Goal: Task Accomplishment & Management: Use online tool/utility

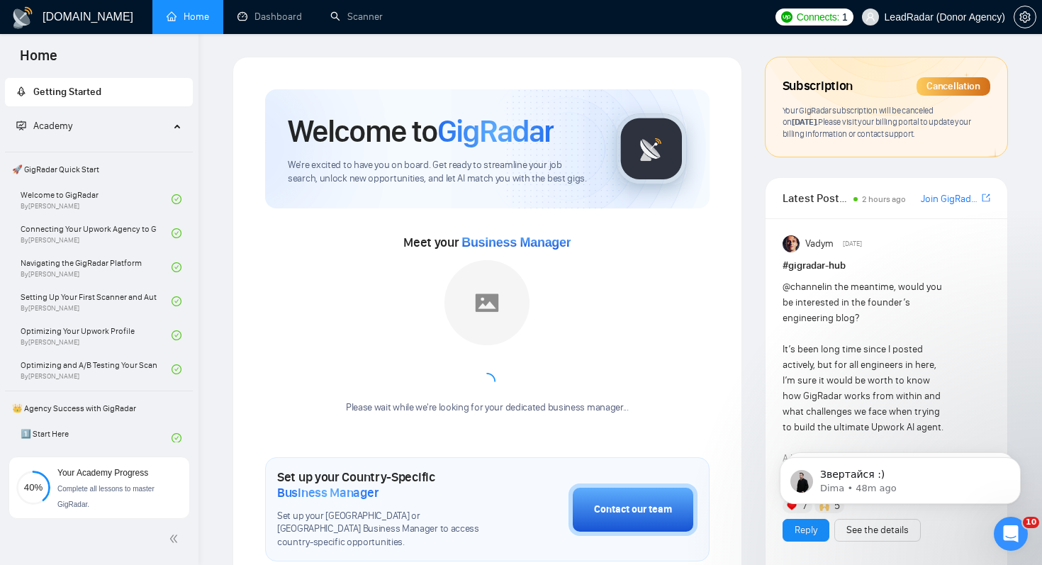
scroll to position [1979, 0]
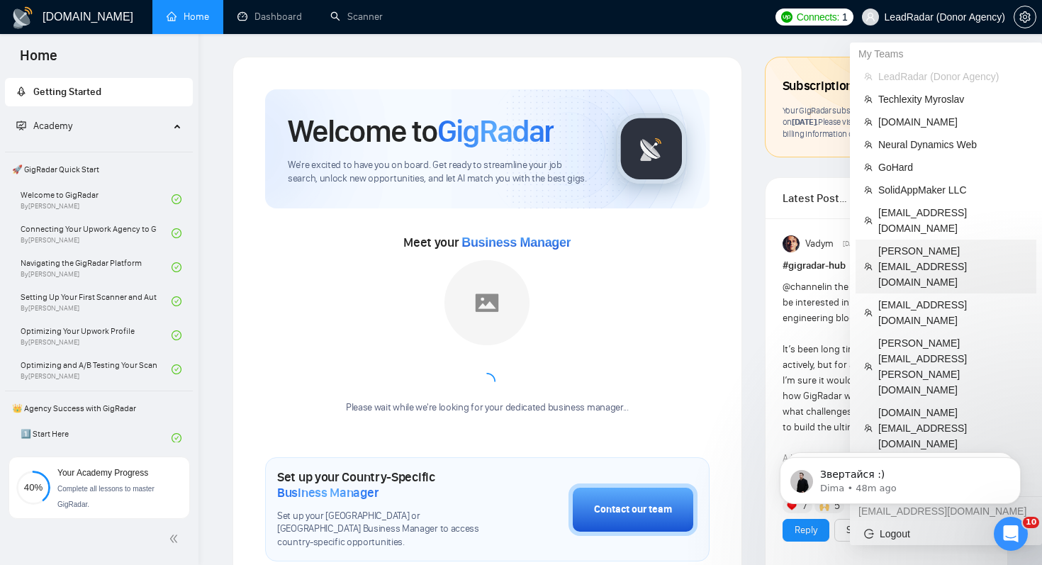
click at [916, 243] on span "[PERSON_NAME][EMAIL_ADDRESS][DOMAIN_NAME]" at bounding box center [953, 266] width 150 height 47
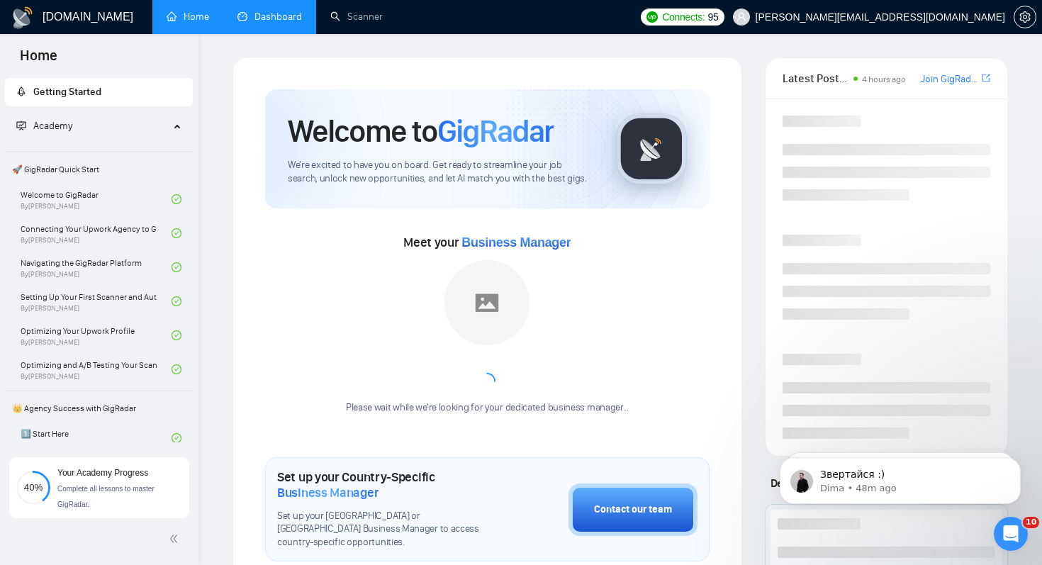
click at [275, 11] on link "Dashboard" at bounding box center [270, 17] width 65 height 12
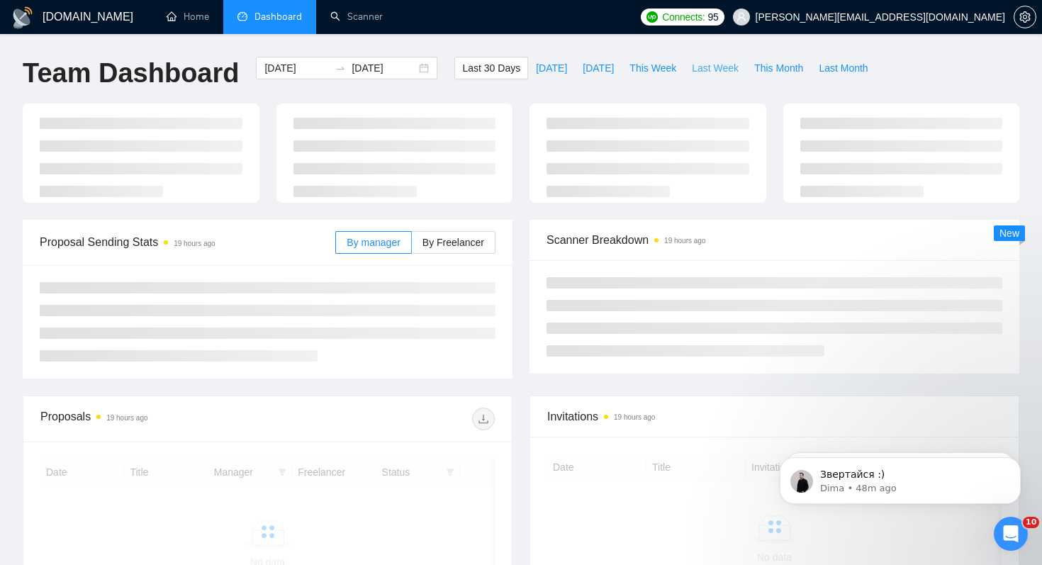
click at [714, 76] on button "Last Week" at bounding box center [715, 68] width 62 height 23
type input "2025-10-06"
type input "2025-10-12"
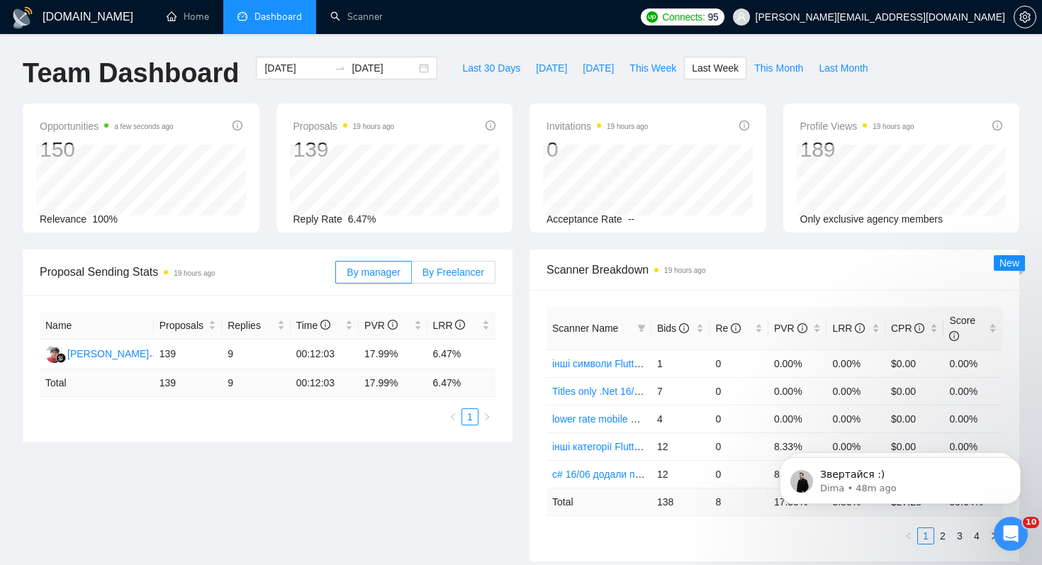
click at [480, 265] on label "By Freelancer" at bounding box center [454, 272] width 84 height 23
click at [412, 276] on input "By Freelancer" at bounding box center [412, 276] width 0 height 0
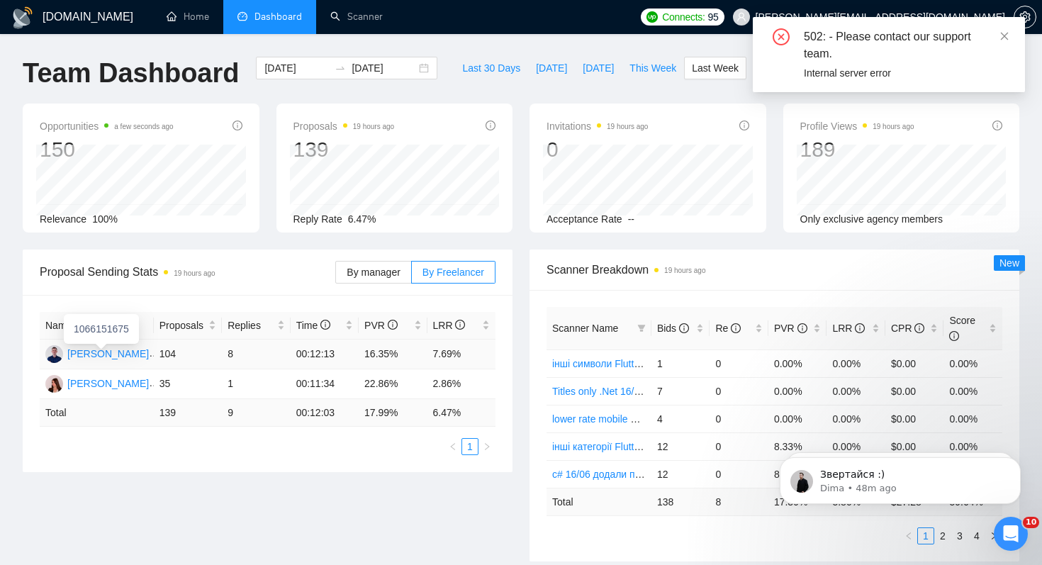
click at [105, 353] on div "[PERSON_NAME]" at bounding box center [108, 354] width 82 height 16
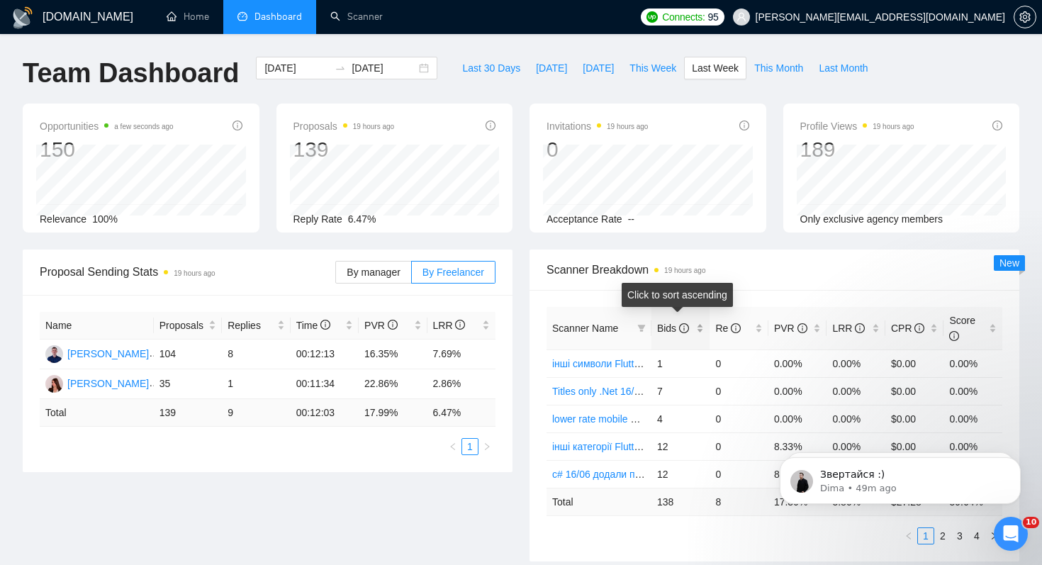
click at [664, 329] on span "Bids" at bounding box center [673, 328] width 32 height 11
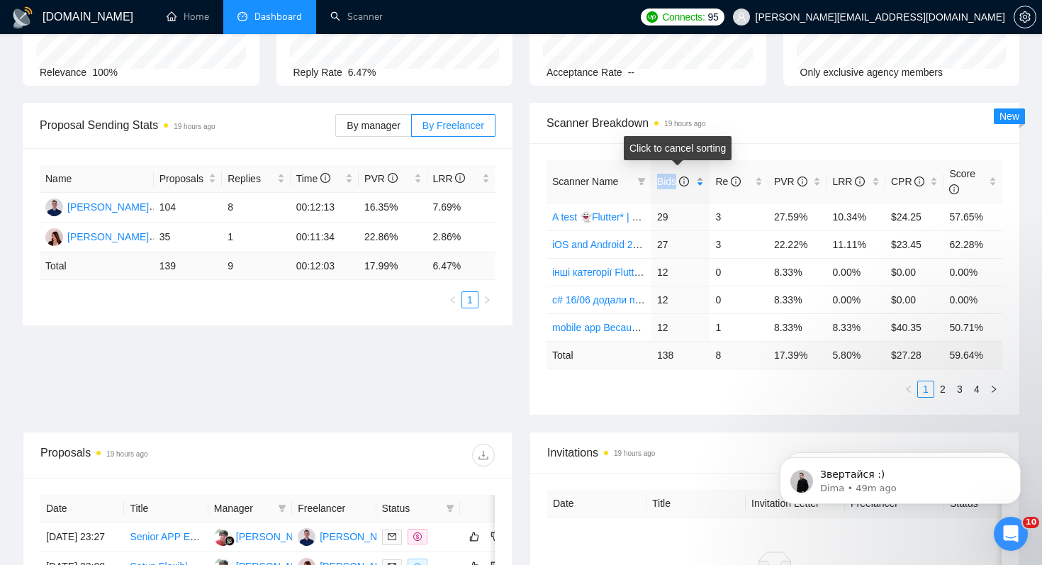
scroll to position [149, 0]
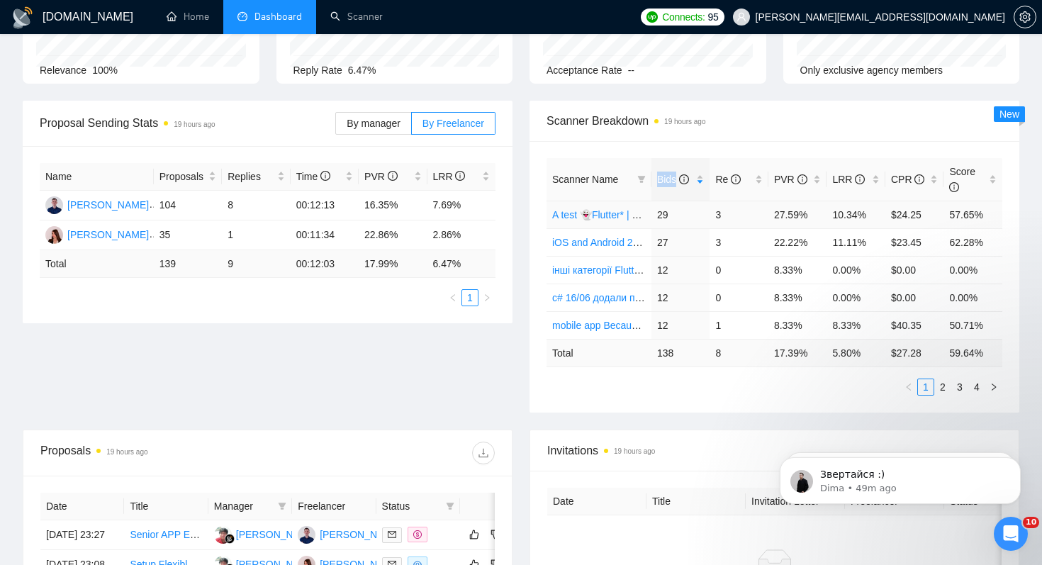
click at [610, 216] on link "A test 👻Flutter* | default 2% reply before 09/06" at bounding box center [656, 214] width 209 height 11
click at [603, 244] on link "iOS and Android 25/08" at bounding box center [602, 242] width 100 height 11
click at [639, 177] on icon "filter" at bounding box center [642, 179] width 8 height 7
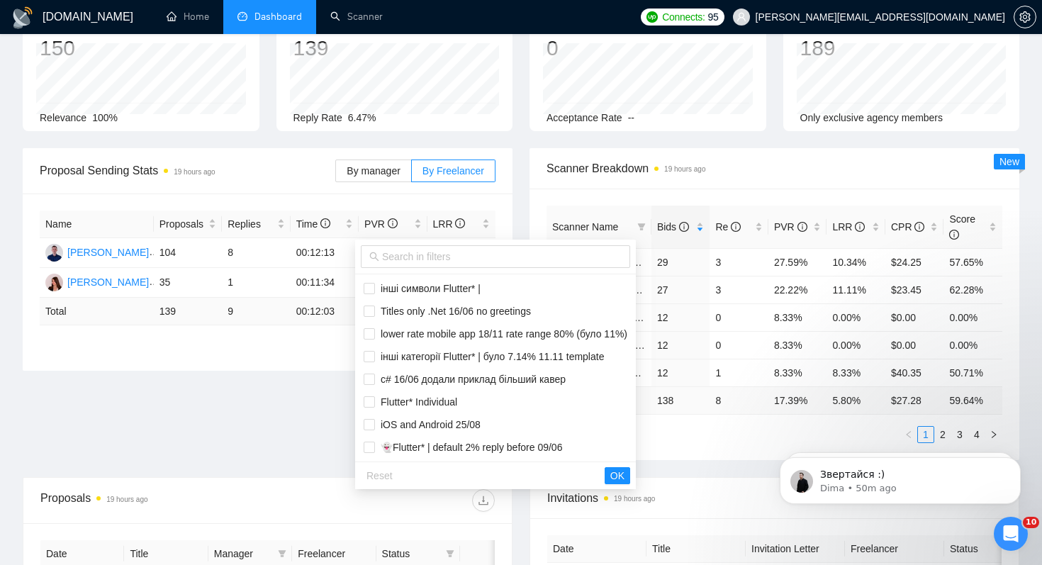
scroll to position [130, 0]
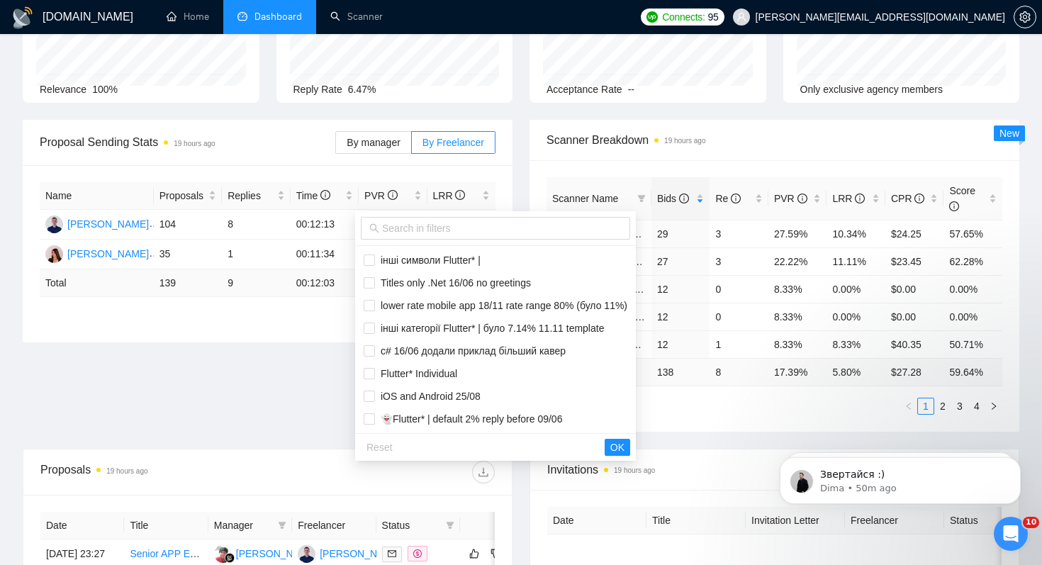
click at [791, 152] on div "Scanner Breakdown 19 hours ago" at bounding box center [775, 140] width 456 height 40
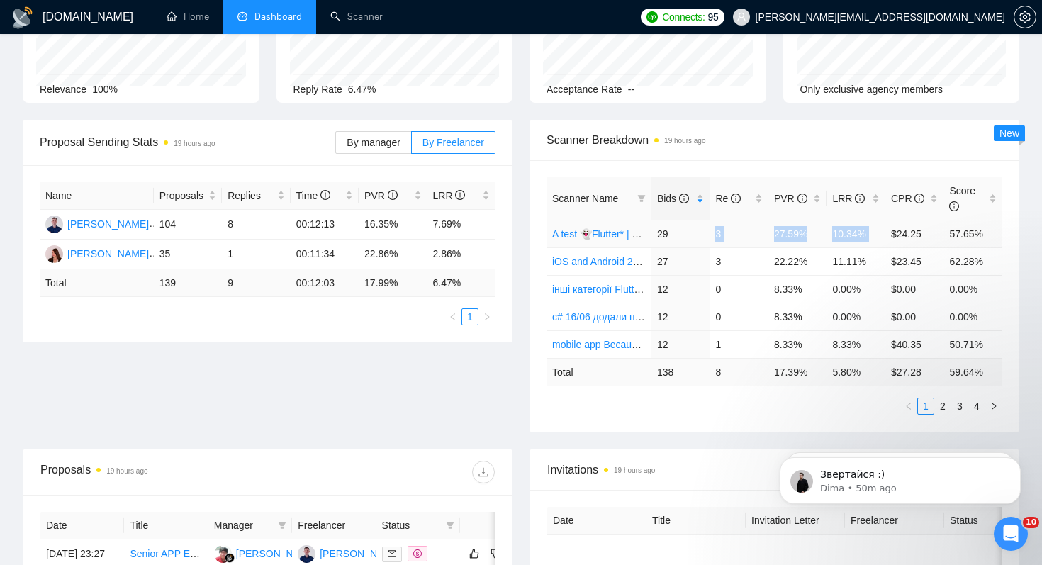
drag, startPoint x: 685, startPoint y: 229, endPoint x: 885, endPoint y: 235, distance: 200.0
click at [885, 235] on tr "A test 👻Flutter* | default 2% reply before 09/06 29 3 27.59% 10.34% $24.25 57.6…" at bounding box center [775, 234] width 456 height 28
click at [874, 257] on td "11.11%" at bounding box center [856, 261] width 59 height 28
drag, startPoint x: 740, startPoint y: 258, endPoint x: 881, endPoint y: 259, distance: 141.1
click at [881, 259] on tr "iOS and Android 25/08 27 3 22.22% 11.11% $23.45 62.28%" at bounding box center [775, 261] width 456 height 28
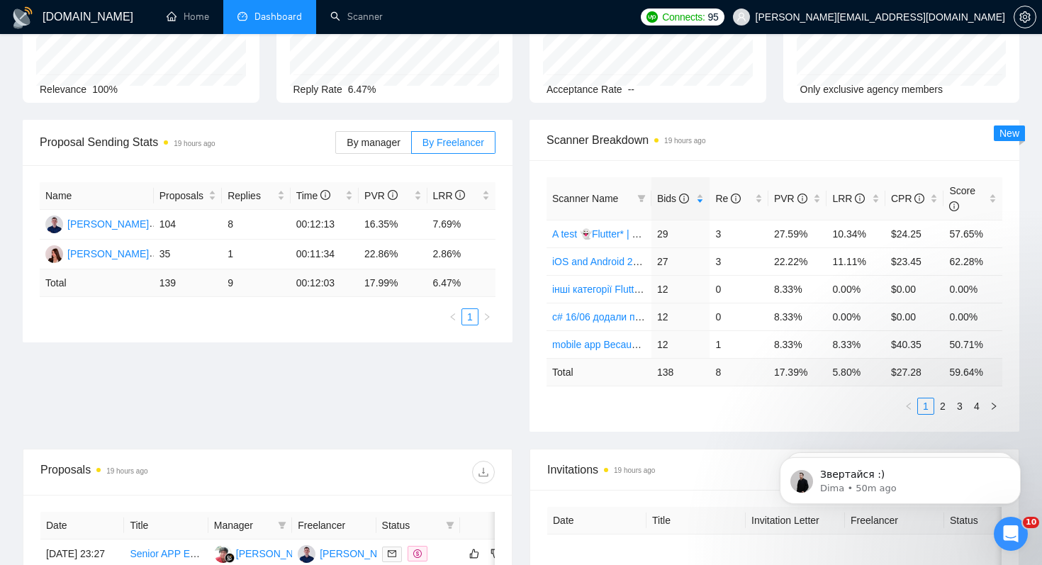
click at [851, 140] on span "Scanner Breakdown 19 hours ago" at bounding box center [775, 140] width 456 height 18
drag, startPoint x: 750, startPoint y: 238, endPoint x: 874, endPoint y: 239, distance: 124.1
click at [874, 239] on tr "A test 👻Flutter* | default 2% reply before 09/06 29 3 27.59% 10.34% $24.25 57.6…" at bounding box center [775, 234] width 456 height 28
click at [748, 240] on td "3" at bounding box center [739, 234] width 59 height 28
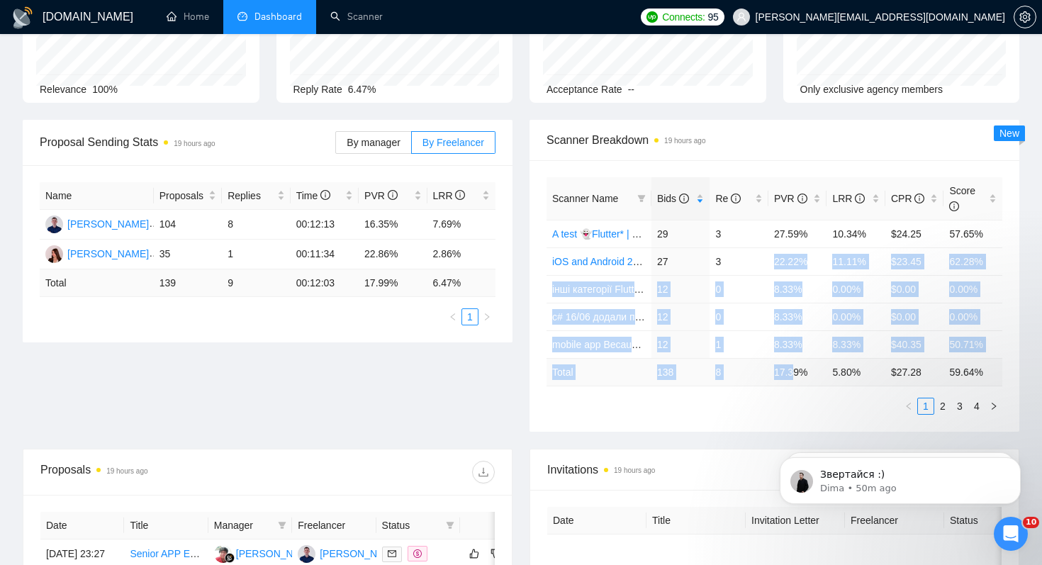
drag, startPoint x: 756, startPoint y: 272, endPoint x: 793, endPoint y: 364, distance: 99.5
click at [794, 364] on table "Scanner Name Bids Re PVR LRR CPR Score A test 👻Flutter* | default 2% reply befo…" at bounding box center [775, 281] width 456 height 209
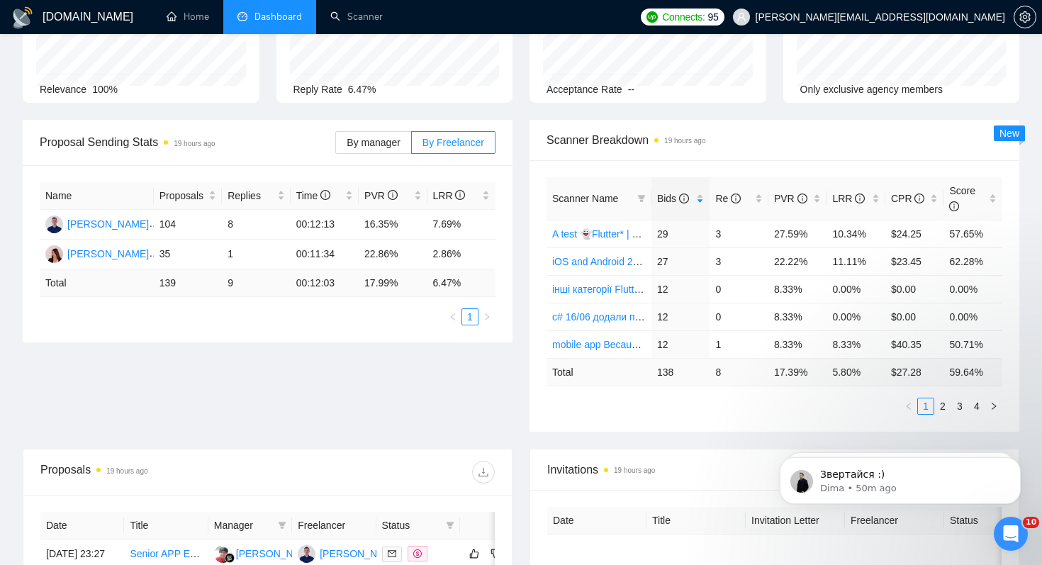
click at [820, 418] on div "Scanner Name Bids Re PVR LRR CPR Score A test 👻Flutter* | default 2% reply befo…" at bounding box center [775, 296] width 490 height 272
click at [942, 404] on link "2" at bounding box center [943, 406] width 16 height 16
click at [924, 405] on link "1" at bounding box center [926, 406] width 16 height 16
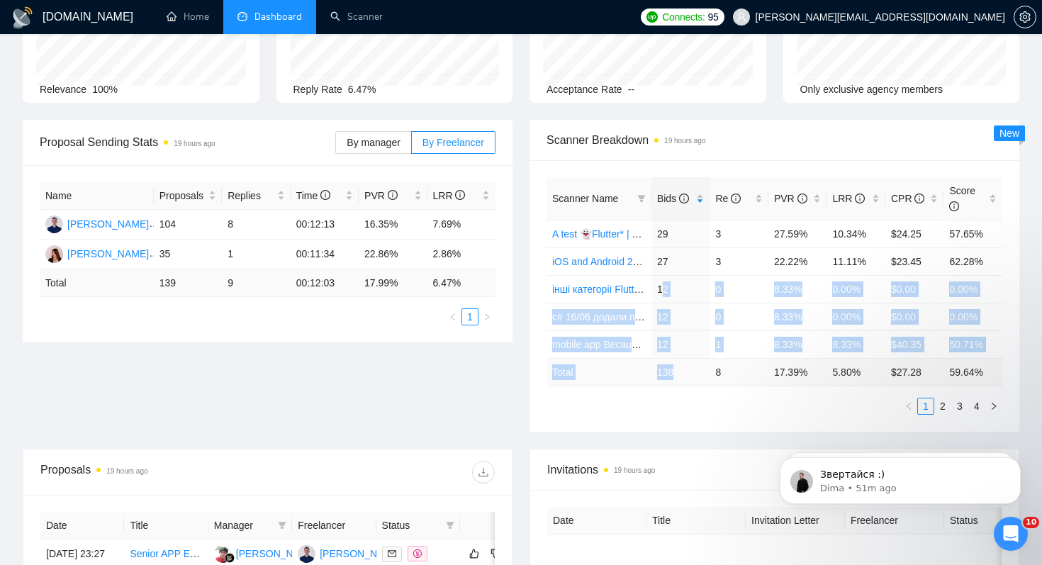
drag, startPoint x: 665, startPoint y: 284, endPoint x: 681, endPoint y: 369, distance: 85.8
click at [681, 369] on table "Scanner Name Bids Re PVR LRR CPR Score A test 👻Flutter* | default 2% reply befo…" at bounding box center [775, 281] width 456 height 209
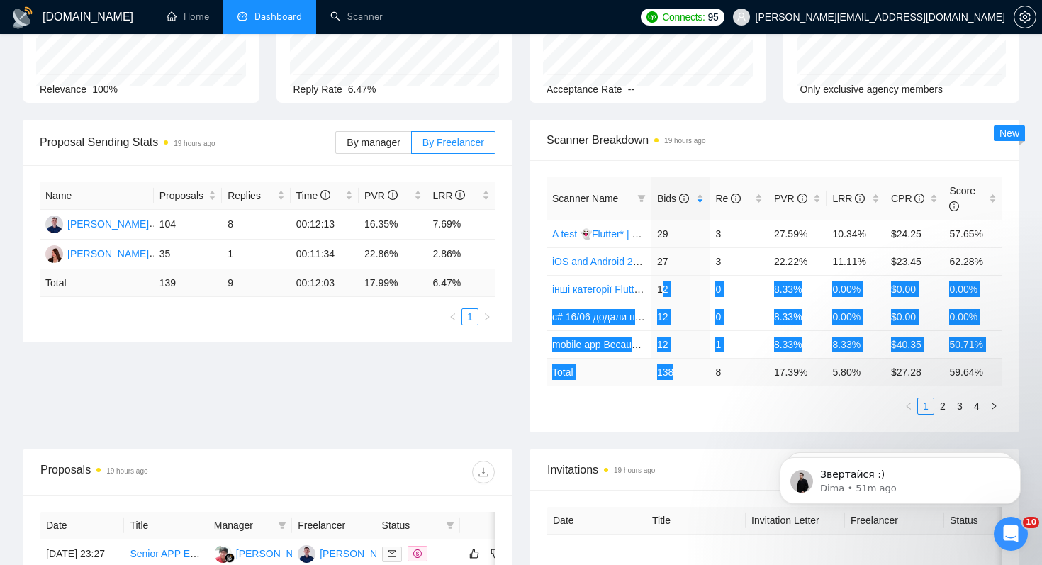
click at [768, 428] on html "Звертайся :) Dima • 51m ago Hey tm.workcloud@gmail.com, Looks like your Upwork …" at bounding box center [901, 477] width 284 height 99
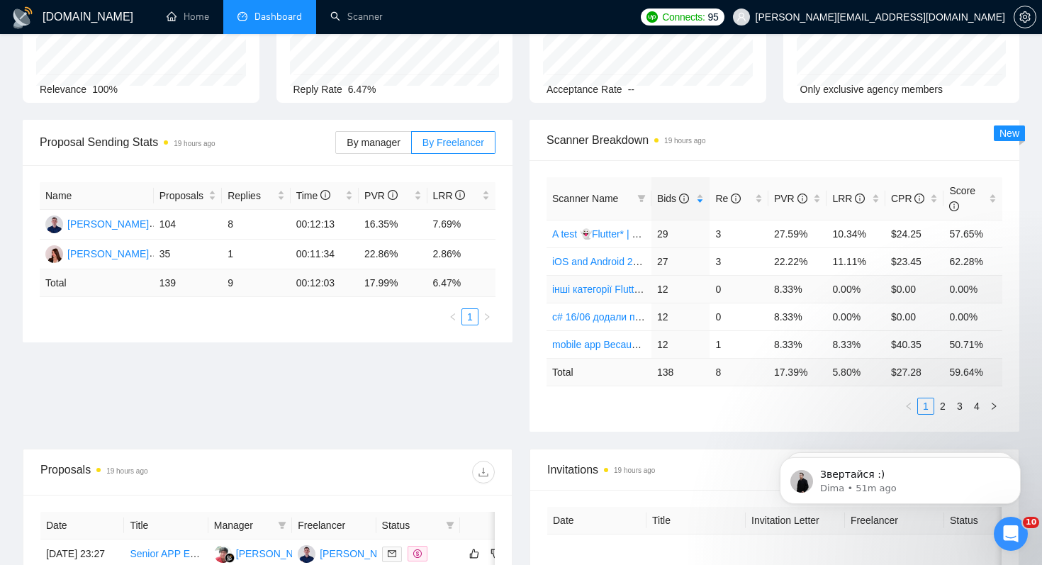
click at [781, 294] on td "8.33%" at bounding box center [798, 289] width 59 height 28
click at [774, 291] on td "8.33%" at bounding box center [798, 289] width 59 height 28
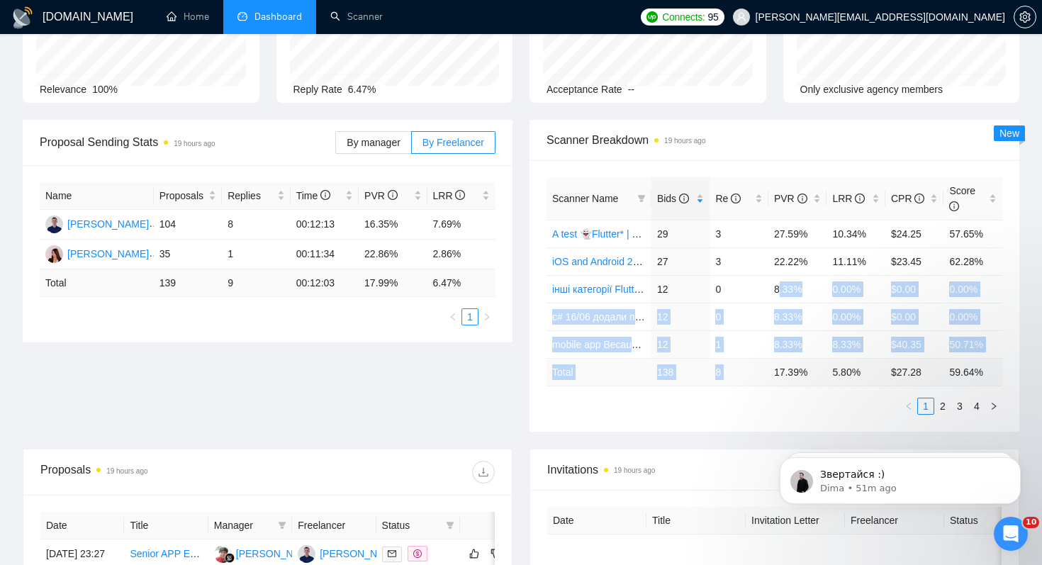
drag, startPoint x: 778, startPoint y: 282, endPoint x: 825, endPoint y: 363, distance: 93.4
click at [825, 363] on table "Scanner Name Bids Re PVR LRR CPR Score A test 👻Flutter* | default 2% reply befo…" at bounding box center [775, 281] width 456 height 209
click at [800, 315] on td "8.33%" at bounding box center [798, 317] width 59 height 28
drag, startPoint x: 773, startPoint y: 286, endPoint x: 791, endPoint y: 361, distance: 76.5
click at [791, 361] on table "Scanner Name Bids Re PVR LRR CPR Score A test 👻Flutter* | default 2% reply befo…" at bounding box center [775, 281] width 456 height 209
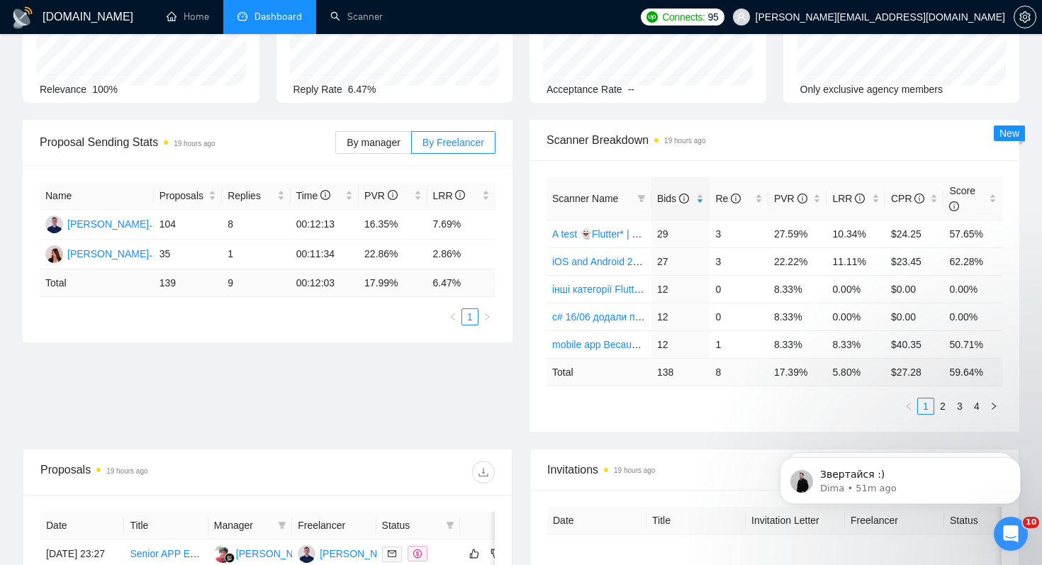
click at [767, 123] on div "Scanner Breakdown 19 hours ago" at bounding box center [775, 140] width 456 height 40
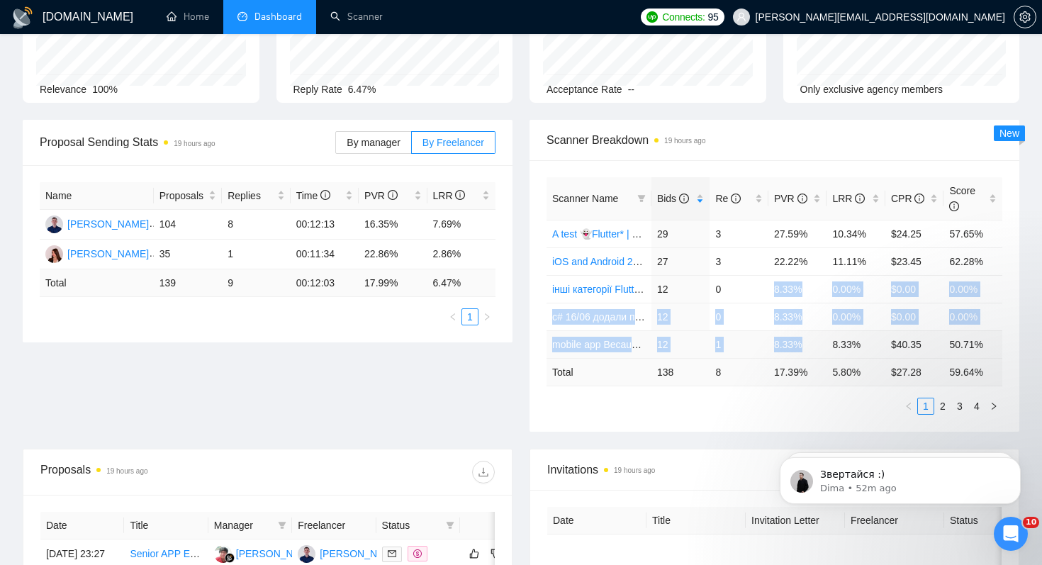
drag, startPoint x: 774, startPoint y: 291, endPoint x: 825, endPoint y: 350, distance: 77.9
click at [825, 350] on tbody "A test 👻Flutter* | default 2% reply before 09/06 29 3 27.59% 10.34% $24.25 57.6…" at bounding box center [775, 289] width 456 height 138
click at [793, 303] on td "8.33%" at bounding box center [798, 317] width 59 height 28
drag, startPoint x: 776, startPoint y: 291, endPoint x: 812, endPoint y: 358, distance: 75.8
click at [812, 358] on table "Scanner Name Bids Re PVR LRR CPR Score A test 👻Flutter* | default 2% reply befo…" at bounding box center [775, 281] width 456 height 209
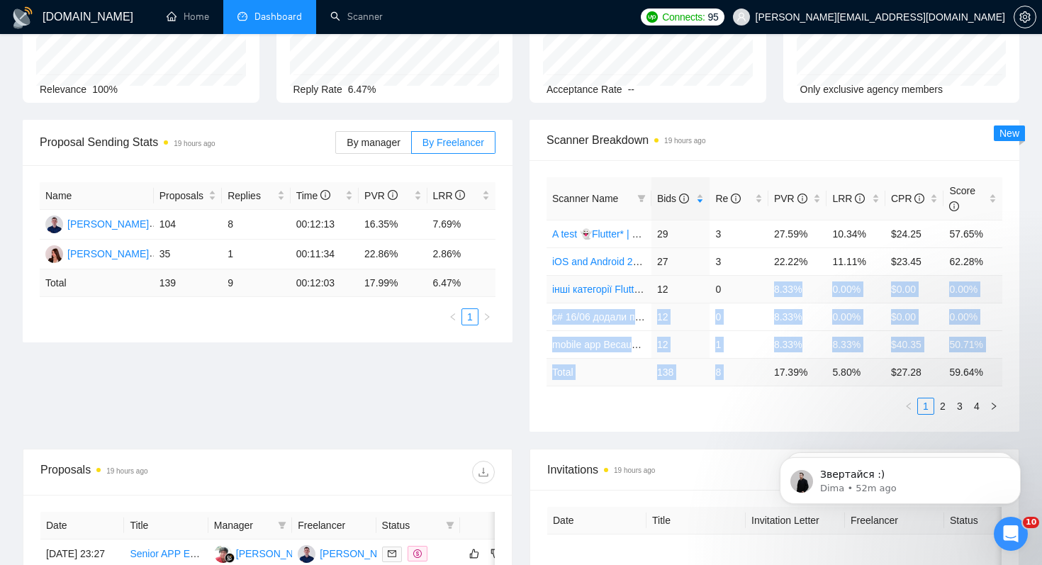
click at [776, 292] on td "8.33%" at bounding box center [798, 289] width 59 height 28
drag, startPoint x: 776, startPoint y: 292, endPoint x: 800, endPoint y: 354, distance: 66.5
click at [800, 354] on tbody "A test 👻Flutter* | default 2% reply before 09/06 29 3 27.59% 10.34% $24.25 57.6…" at bounding box center [775, 289] width 456 height 138
click at [940, 401] on link "2" at bounding box center [943, 406] width 16 height 16
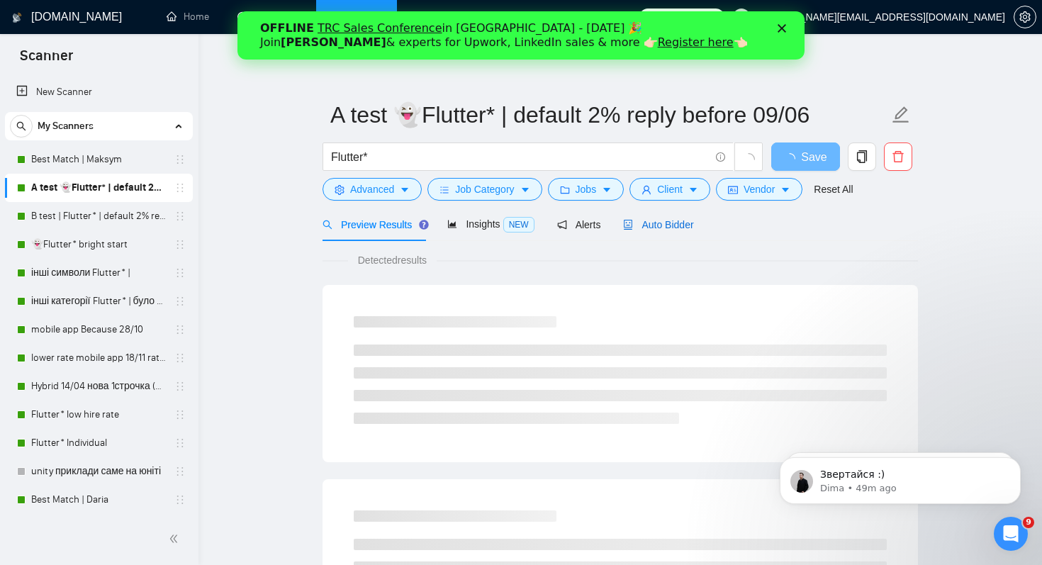
click at [691, 222] on span "Auto Bidder" at bounding box center [658, 224] width 70 height 11
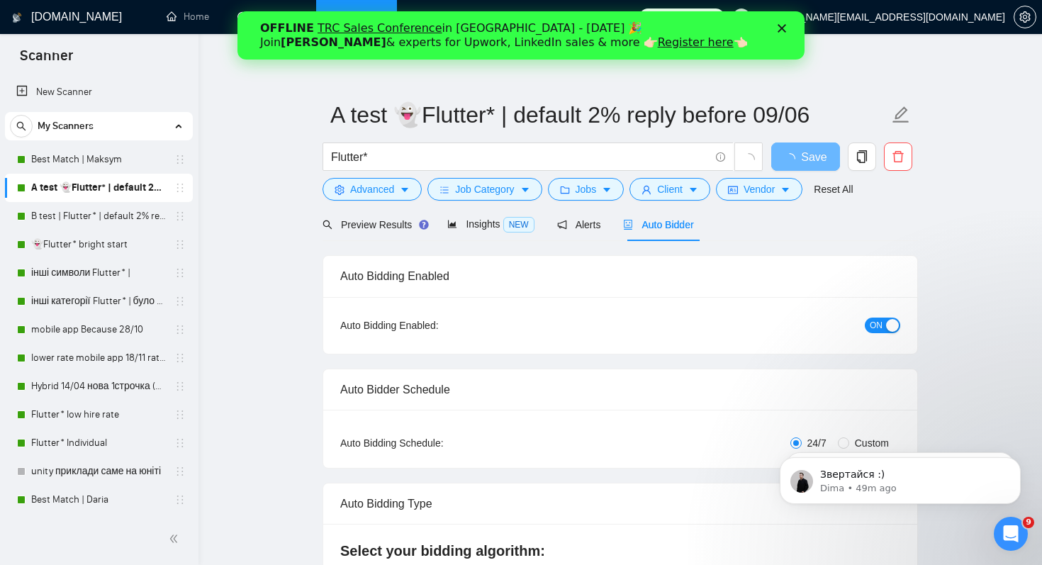
radio input "false"
radio input "true"
checkbox input "true"
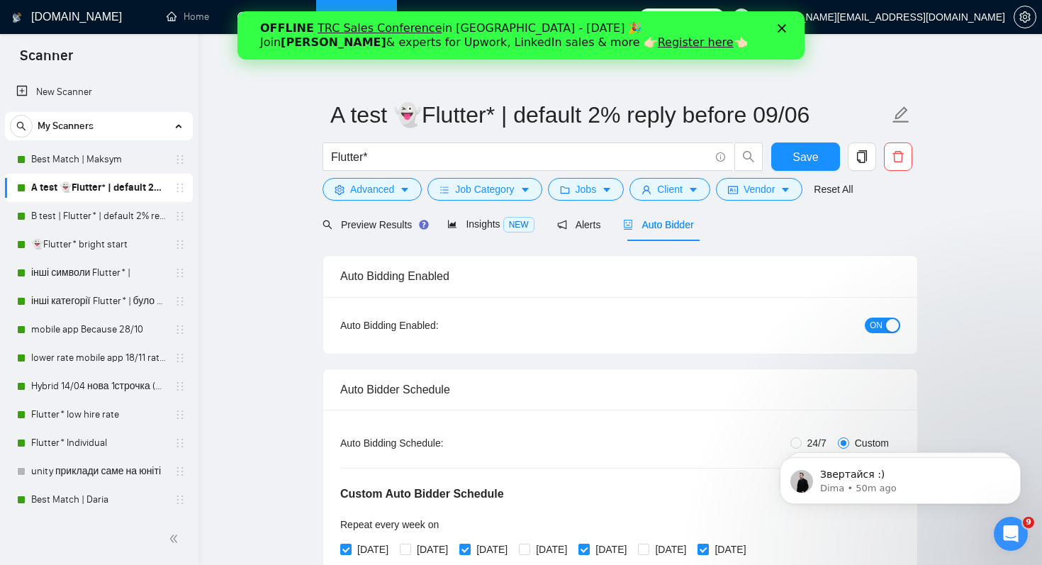
click at [783, 30] on polygon "Close" at bounding box center [782, 28] width 9 height 9
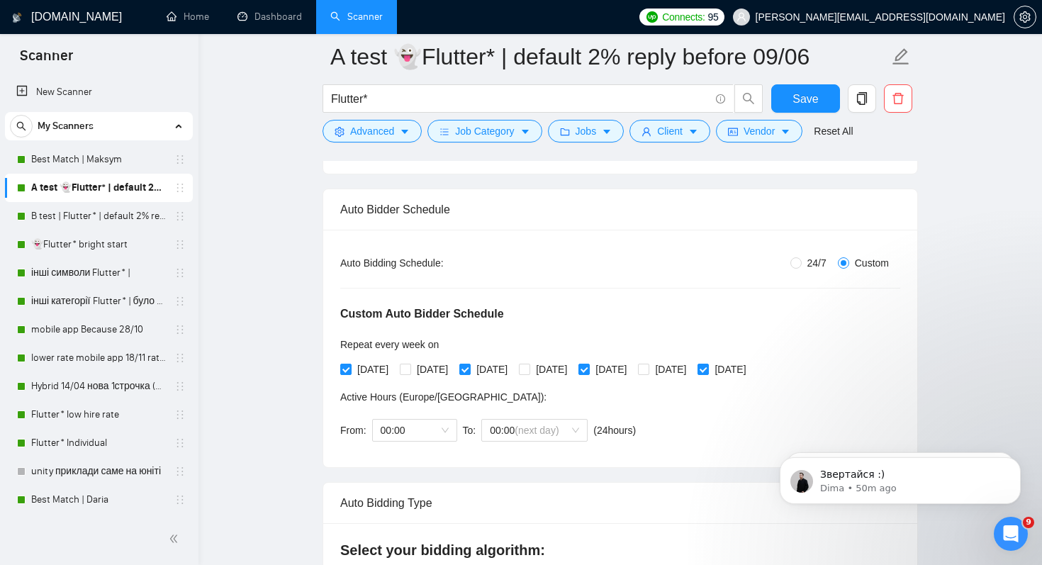
scroll to position [199, 0]
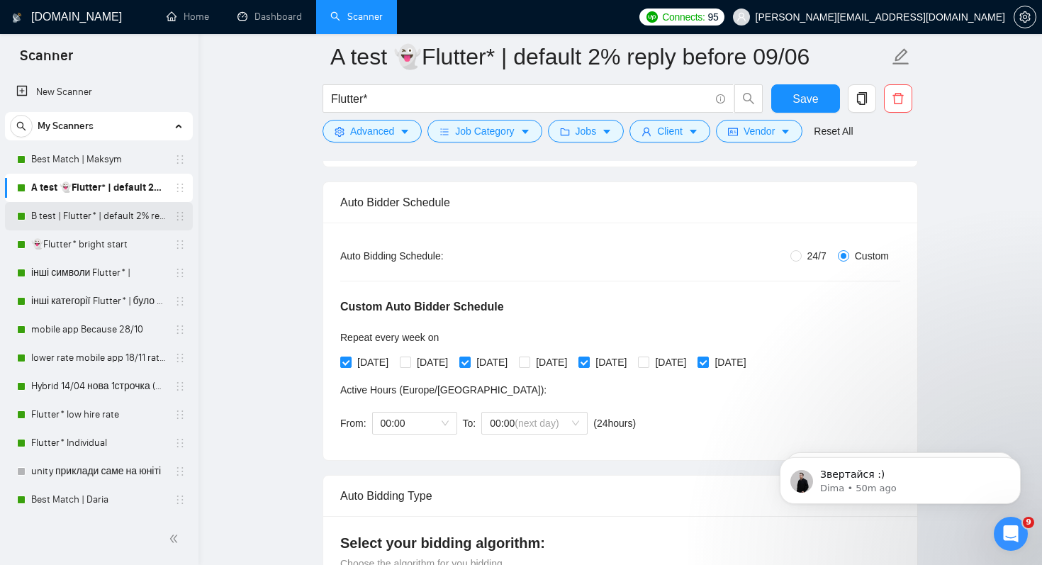
click at [77, 207] on link "B test | Flutter* | default 2% reply before 09/06" at bounding box center [98, 216] width 135 height 28
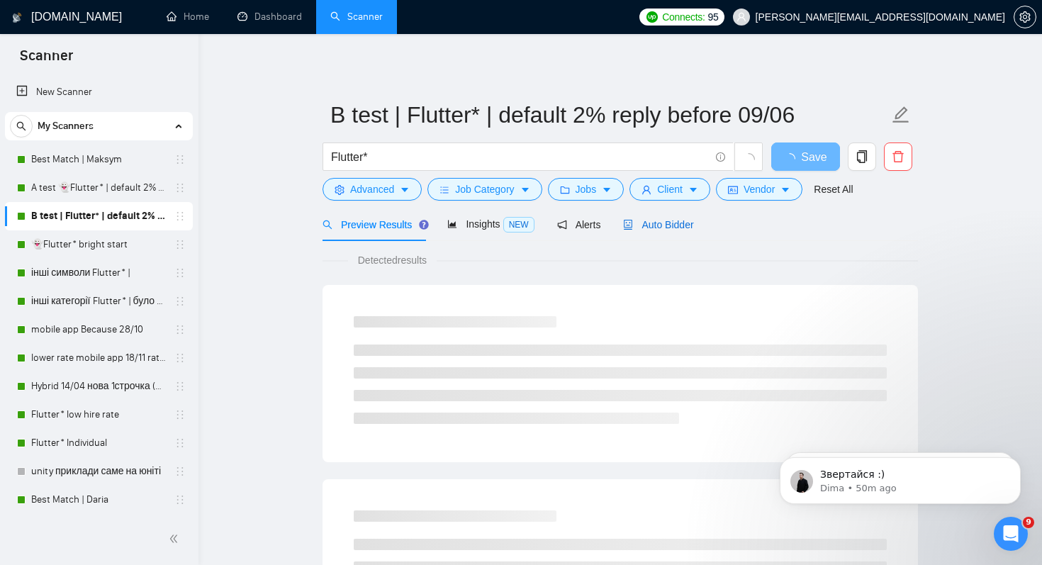
click at [659, 224] on span "Auto Bidder" at bounding box center [658, 224] width 70 height 11
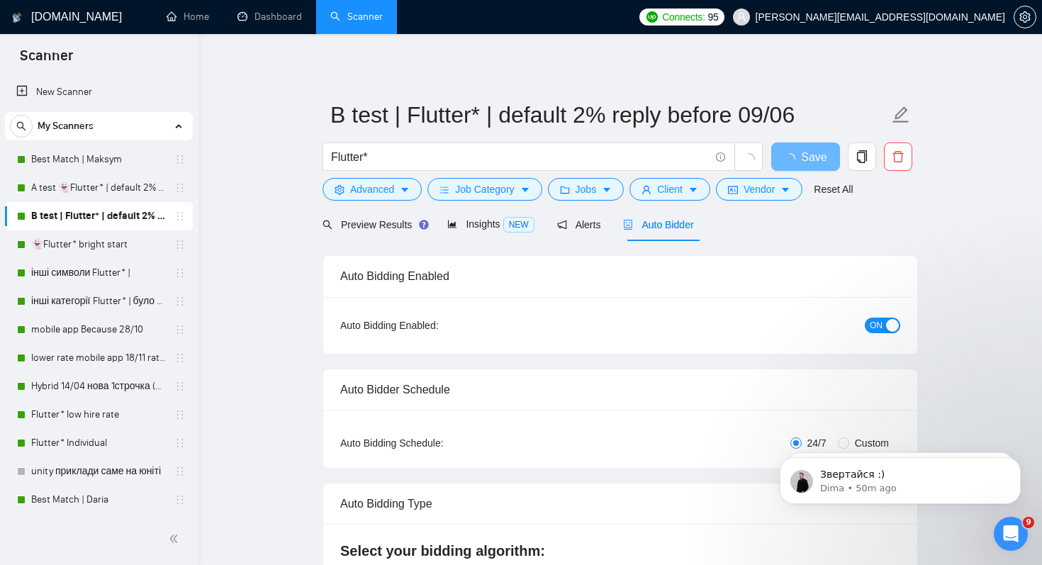
radio input "false"
radio input "true"
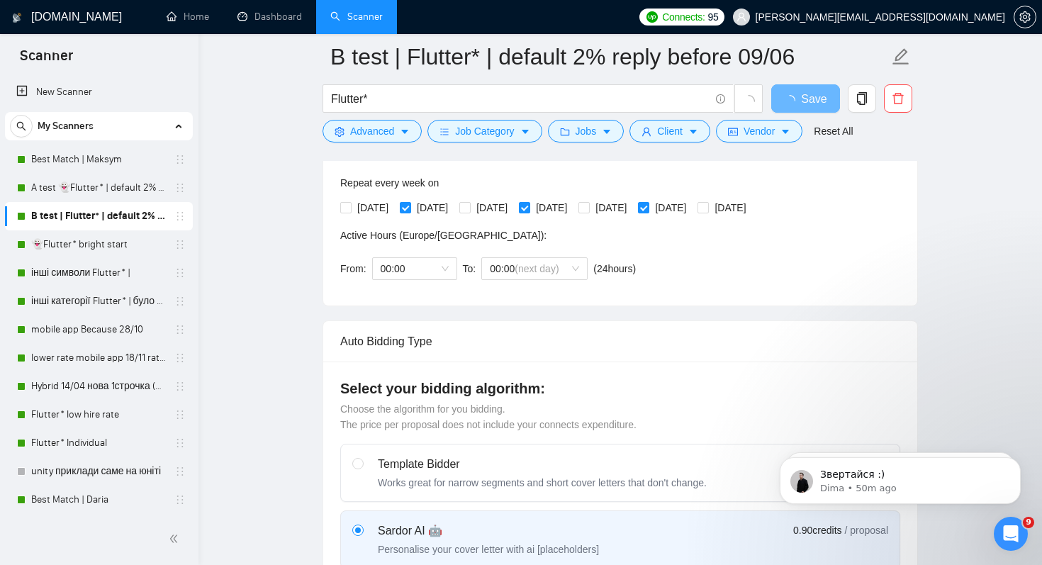
scroll to position [347, 0]
